Goal: Task Accomplishment & Management: Use online tool/utility

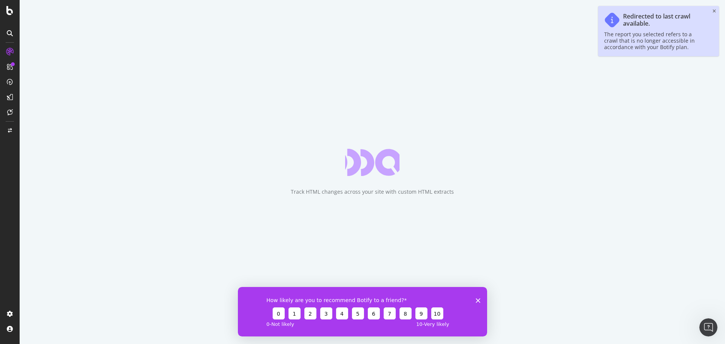
click at [479, 301] on polygon "Close survey" at bounding box center [478, 300] width 5 height 5
